Goal: Transaction & Acquisition: Purchase product/service

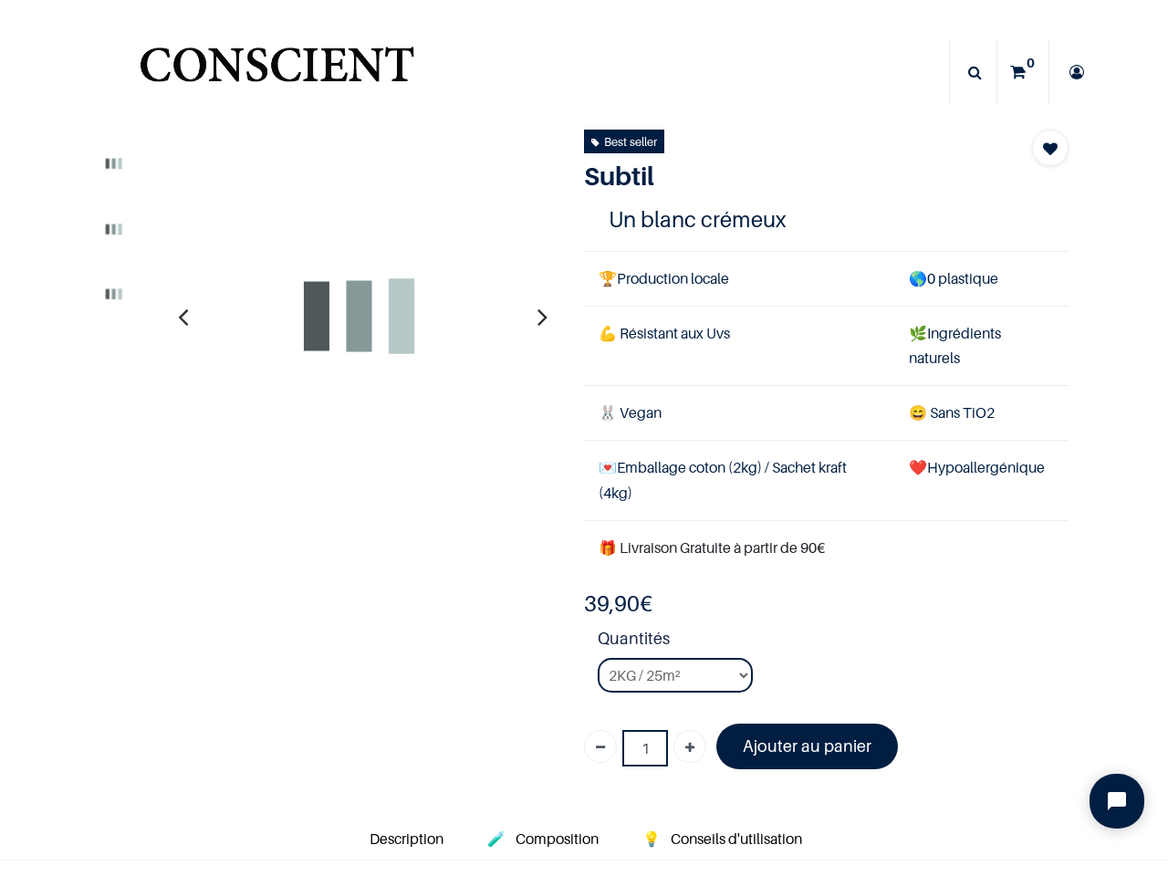
select select "127"
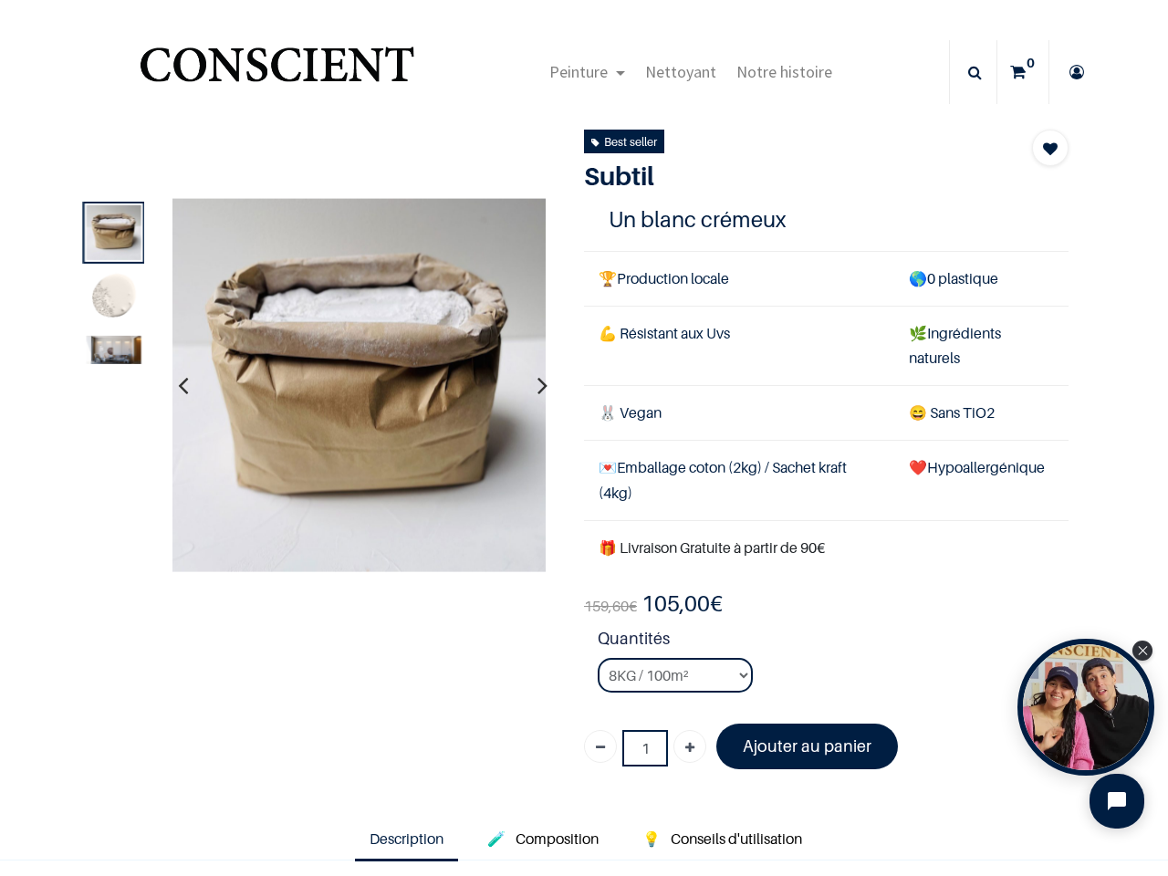
click at [584, 438] on td "🐰 Vegan" at bounding box center [739, 413] width 310 height 55
click at [582, 72] on span "Peinture" at bounding box center [578, 71] width 58 height 21
click at [968, 72] on icon at bounding box center [975, 72] width 14 height 64
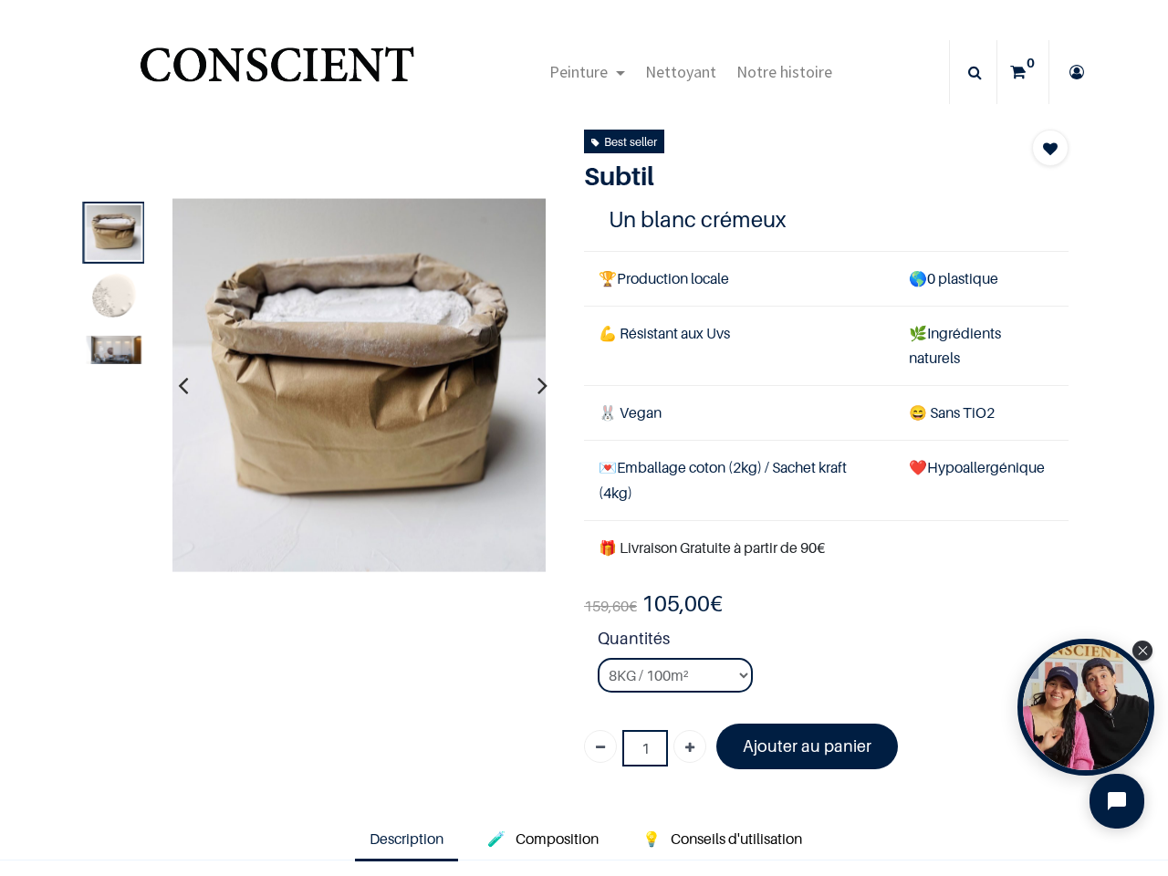
click at [584, 460] on td "💌 Emballage coton (2kg) / Sachet kraft (4kg)" at bounding box center [739, 480] width 310 height 79
click at [358, 385] on img at bounding box center [359, 385] width 374 height 374
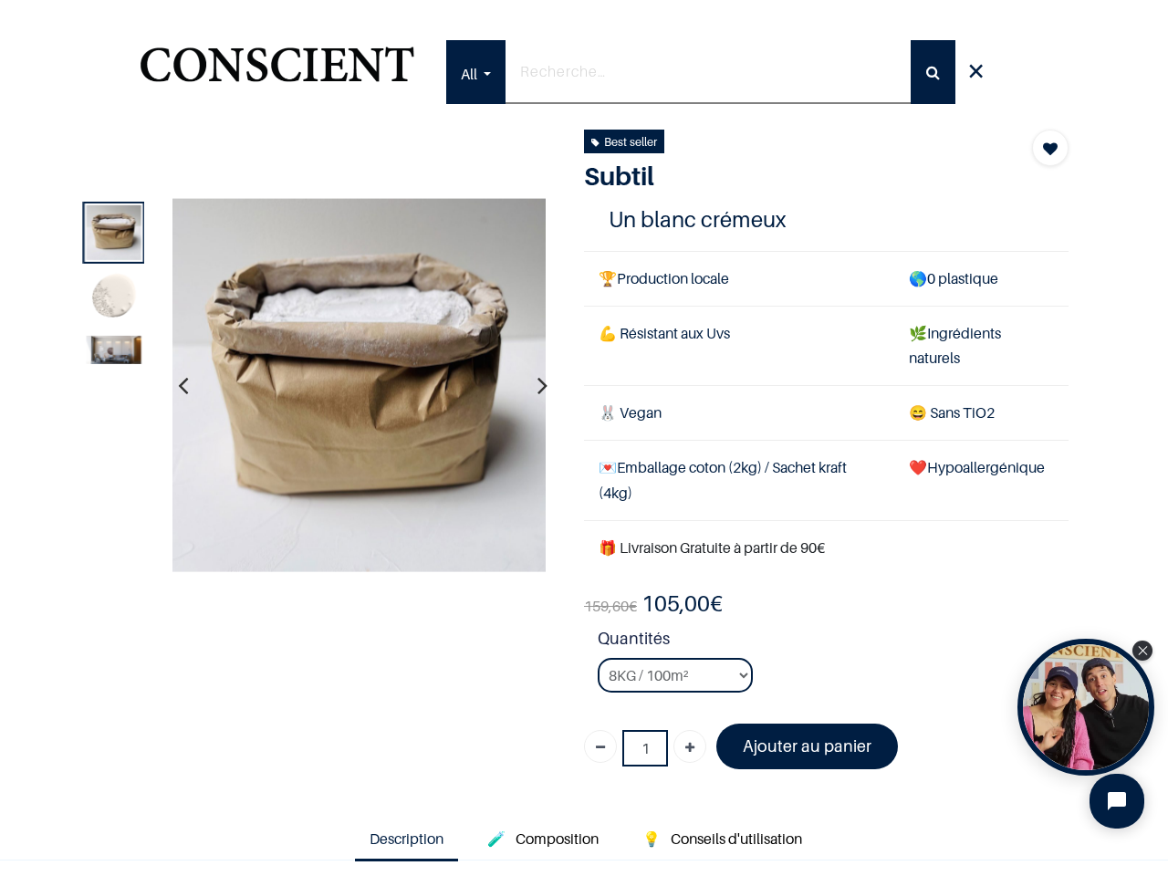
click at [181, 385] on icon "button" at bounding box center [183, 384] width 10 height 49
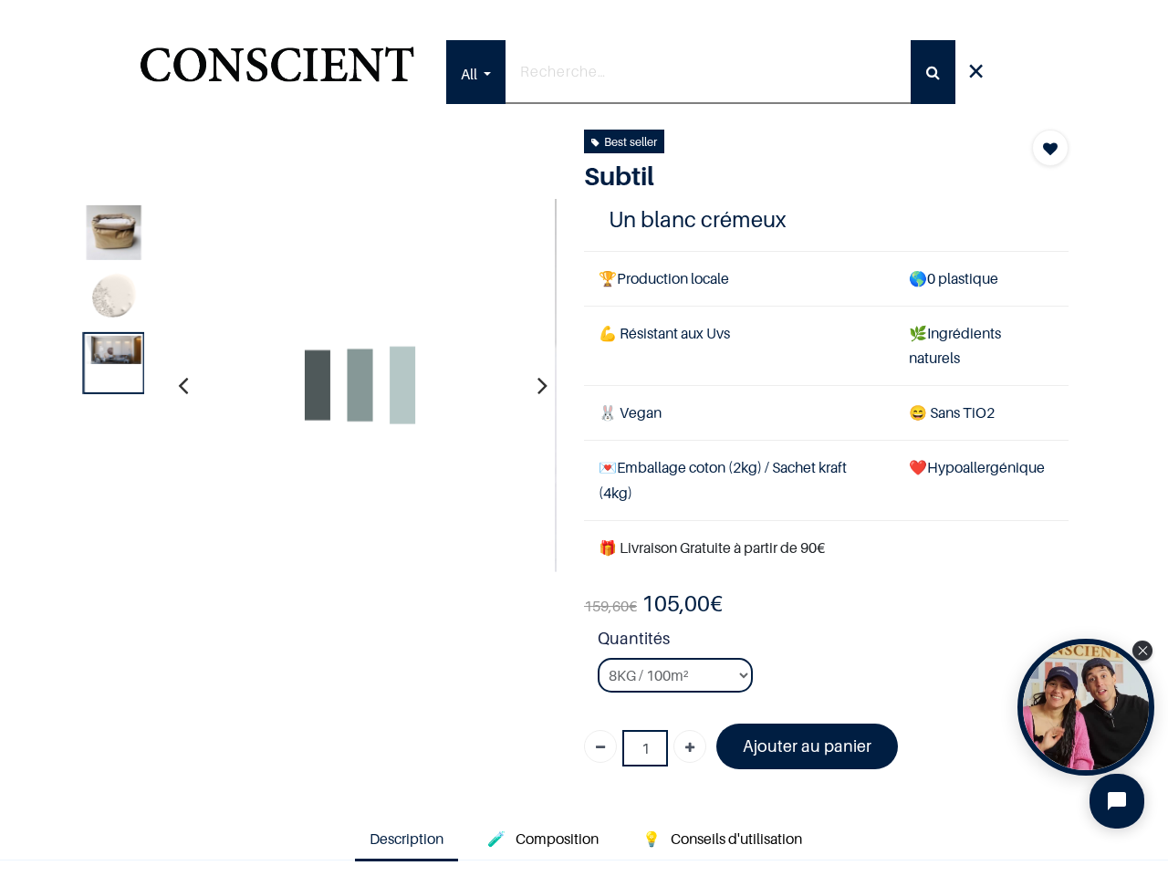
click at [537, 385] on icon "button" at bounding box center [542, 384] width 10 height 49
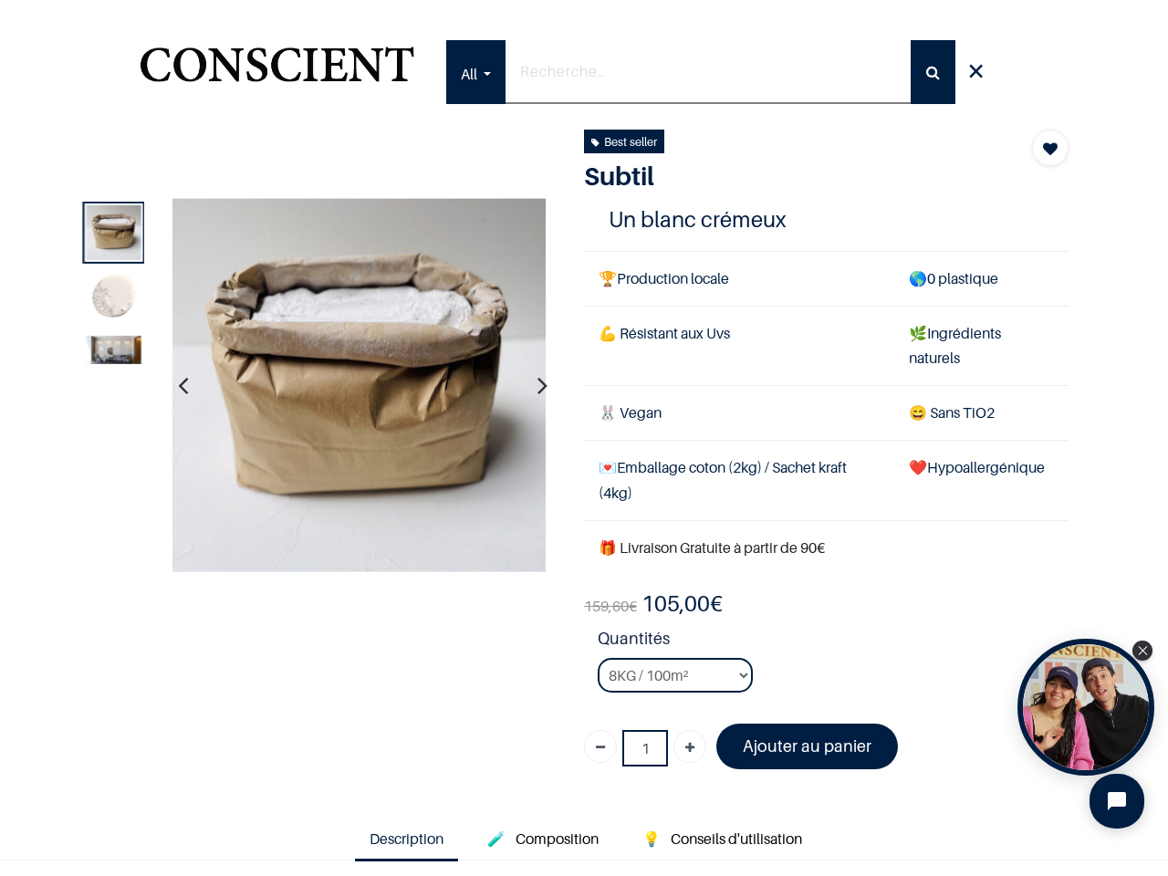
click at [110, 364] on img at bounding box center [113, 350] width 55 height 28
